Goal: Communication & Community: Answer question/provide support

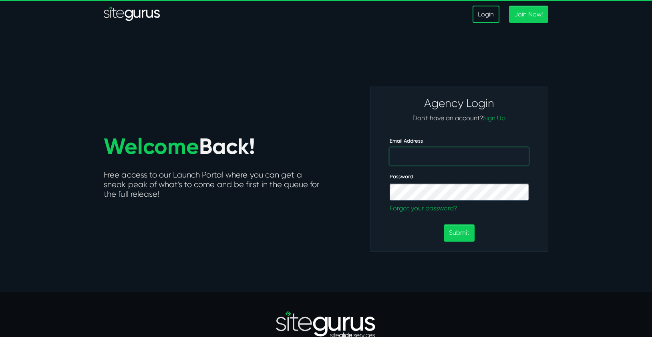
type input "[EMAIL_ADDRESS][DOMAIN_NAME]"
click at [459, 232] on button "Submit" at bounding box center [459, 232] width 31 height 17
click at [465, 236] on button "Submit" at bounding box center [459, 232] width 31 height 17
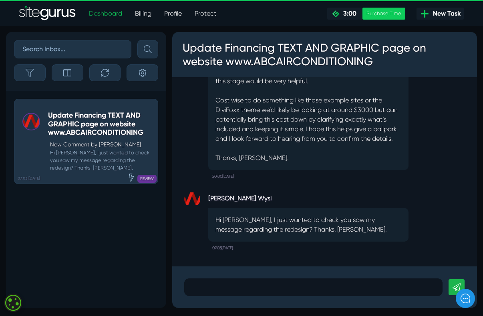
click at [263, 280] on div at bounding box center [313, 288] width 258 height 18
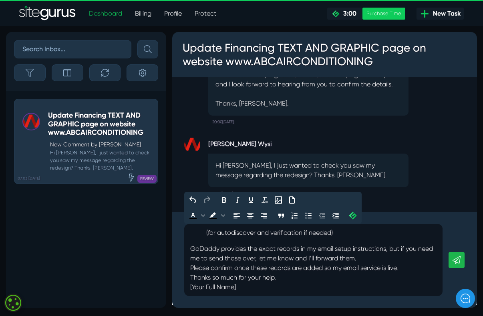
scroll to position [117, 0]
drag, startPoint x: 254, startPoint y: 289, endPoint x: 180, endPoint y: 287, distance: 74.1
click at [180, 287] on div "I’ve set up new email accounts for my domain abcairconditioning.com with GoDadd…" at bounding box center [324, 260] width 305 height 96
click at [301, 278] on p "Thanks so much for your help, Karon Smedley," at bounding box center [313, 282] width 246 height 19
drag, startPoint x: 289, startPoint y: 276, endPoint x: 307, endPoint y: 276, distance: 18.0
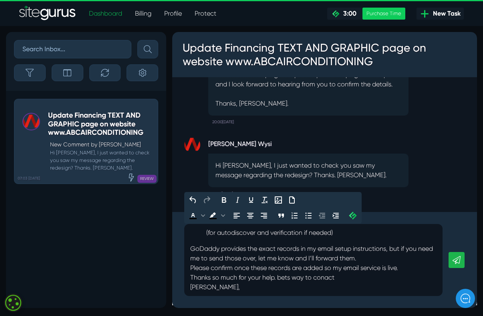
click at [290, 276] on p "Thanks so much for your help. bets way to conact Karon Smedley," at bounding box center [313, 282] width 246 height 19
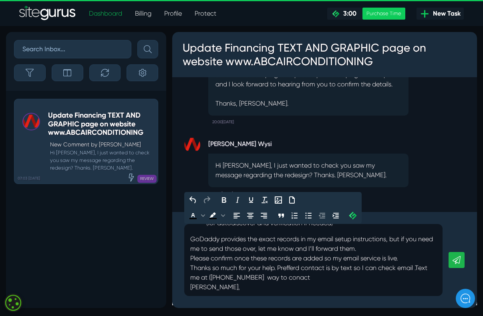
scroll to position [127, 0]
click at [329, 281] on p "Thanks so much for your help. Prefferd contact is by text so I can check email …" at bounding box center [313, 277] width 246 height 29
click at [190, 278] on p "Thanks so much for your help. Prefferd contact is by text so I can check email …" at bounding box center [313, 277] width 246 height 29
click at [330, 275] on p "Thanks so much for your help. Prefferd contact is by text so I can check email …" at bounding box center [313, 277] width 246 height 29
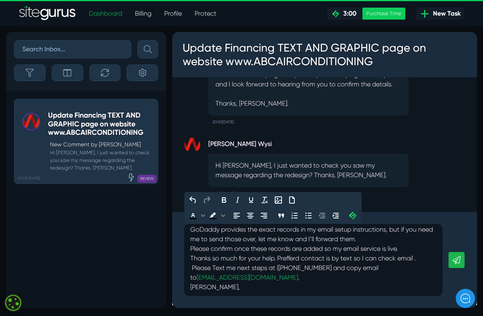
scroll to position [136, 0]
click at [290, 265] on p "Thanks so much for your help. Prefferd contact is by text so I can check email …" at bounding box center [313, 273] width 246 height 38
click at [454, 261] on icon at bounding box center [457, 260] width 8 height 8
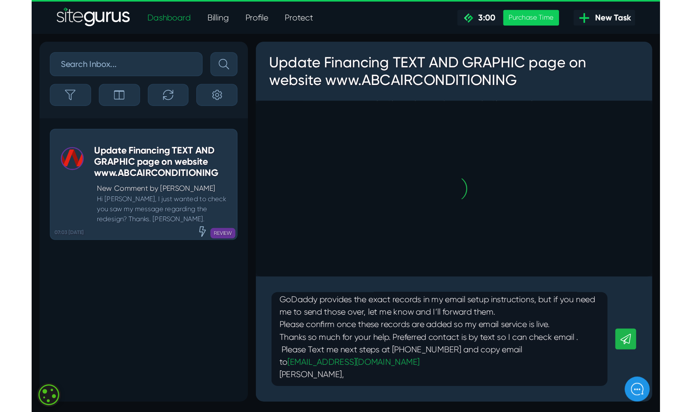
scroll to position [0, 0]
